Goal: Ask a question

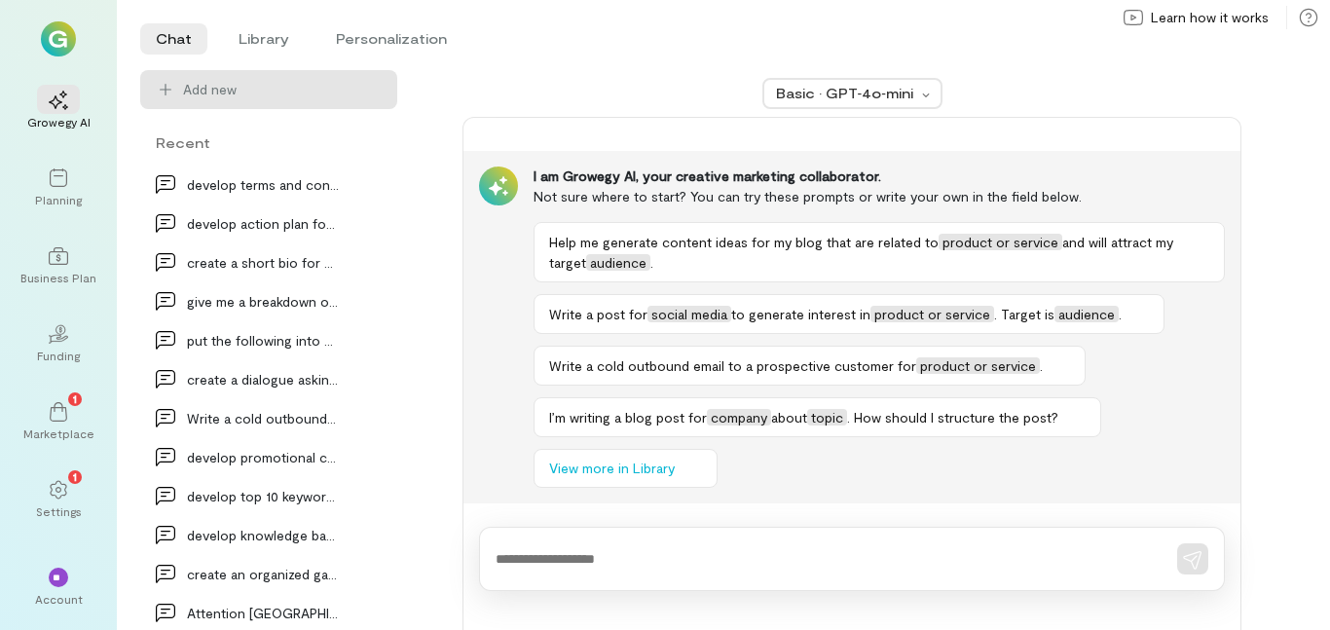
click at [551, 573] on div at bounding box center [852, 559] width 746 height 64
click at [553, 569] on div at bounding box center [852, 559] width 746 height 64
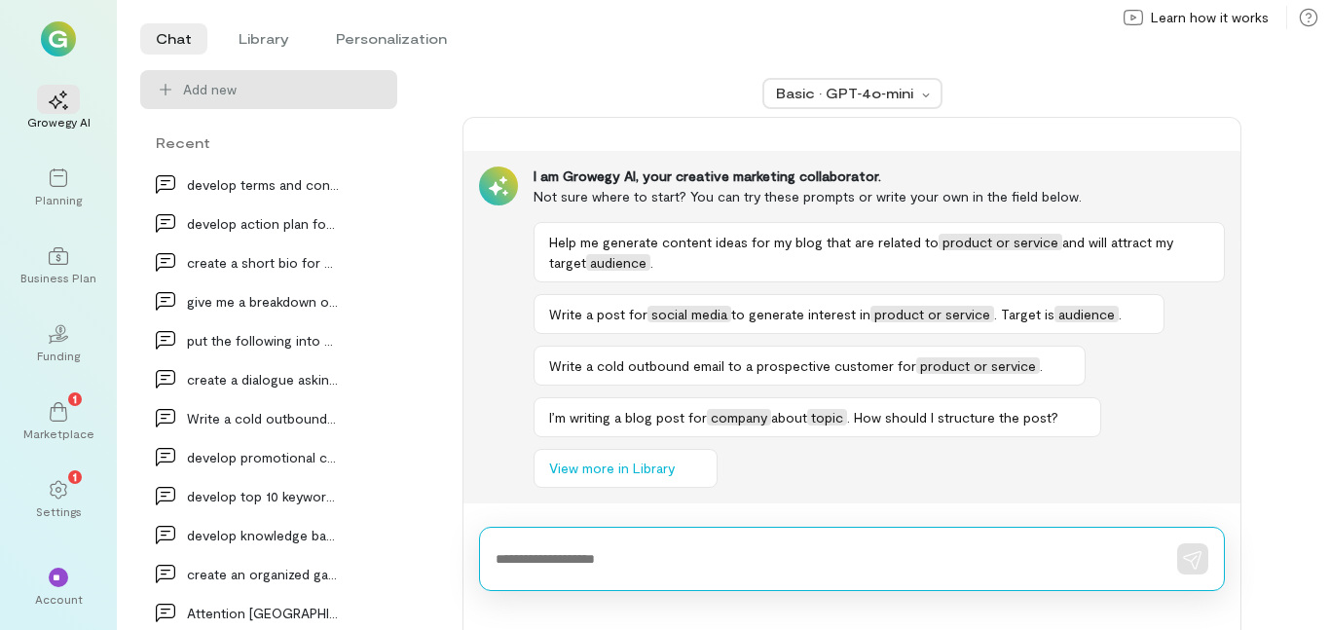
click at [552, 563] on textarea at bounding box center [824, 559] width 658 height 20
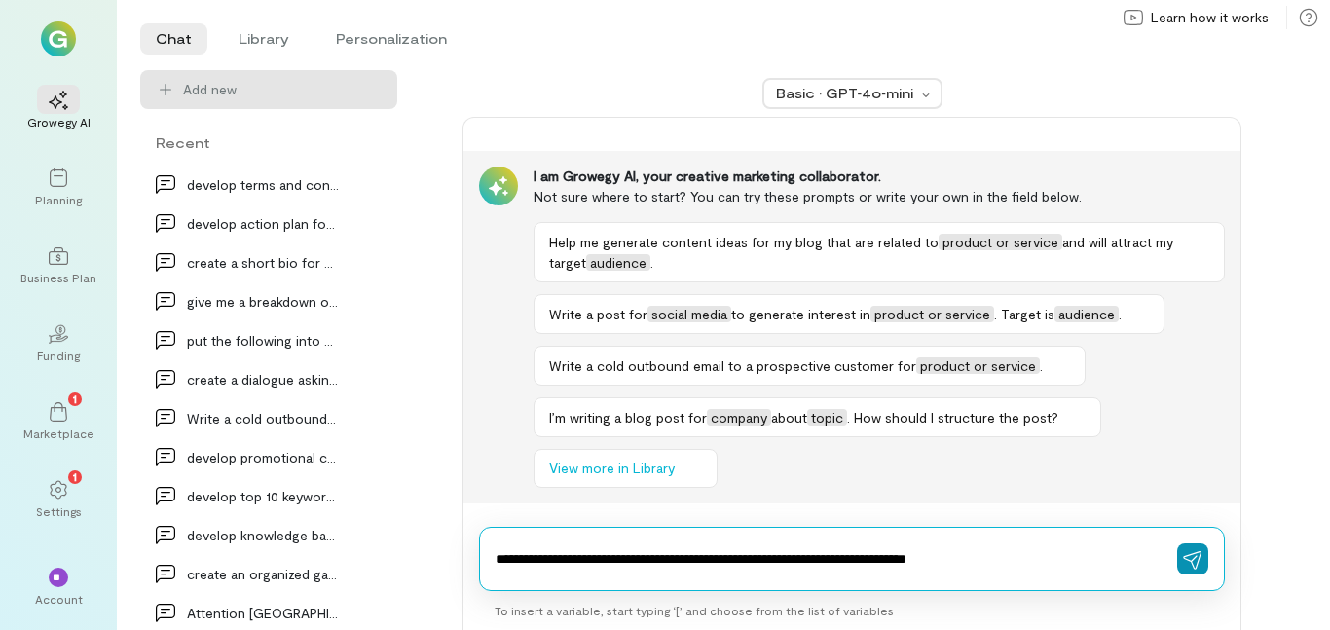
type textarea "**********"
click at [1181, 559] on button "button" at bounding box center [1192, 558] width 31 height 31
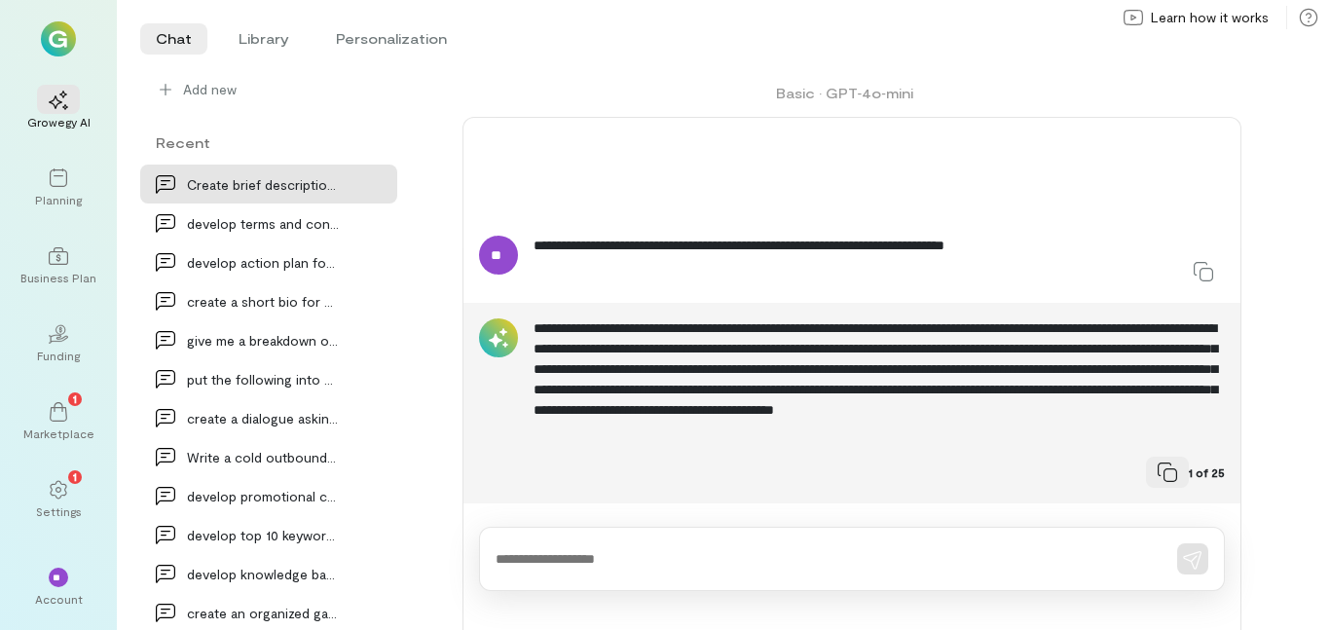
click at [1160, 469] on icon at bounding box center [1166, 471] width 19 height 19
